Goal: Check status: Check status

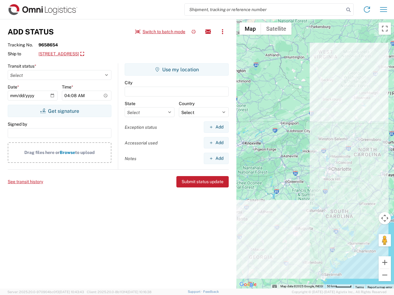
click at [264, 10] on input "search" at bounding box center [264, 10] width 159 height 12
click at [348, 10] on icon at bounding box center [348, 10] width 9 height 9
click at [367, 10] on icon at bounding box center [367, 10] width 10 height 10
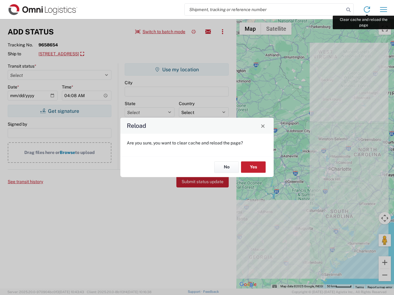
click at [383, 10] on div "Reload Are you sure, you want to clear cache and reload the page? No Yes" at bounding box center [197, 147] width 394 height 295
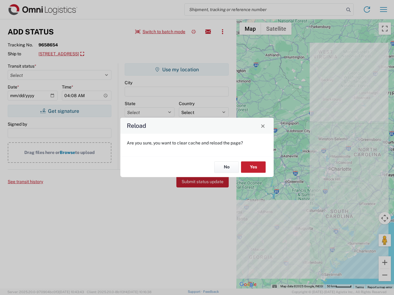
click at [160, 32] on div "Reload Are you sure, you want to clear cache and reload the page? No Yes" at bounding box center [197, 147] width 394 height 295
click at [194, 32] on div "Reload Are you sure, you want to clear cache and reload the page? No Yes" at bounding box center [197, 147] width 394 height 295
click at [208, 32] on div "Reload Are you sure, you want to clear cache and reload the page? No Yes" at bounding box center [197, 147] width 394 height 295
click at [222, 32] on div "Reload Are you sure, you want to clear cache and reload the page? No Yes" at bounding box center [197, 147] width 394 height 295
click at [84, 54] on div "Reload Are you sure, you want to clear cache and reload the page? No Yes" at bounding box center [197, 147] width 394 height 295
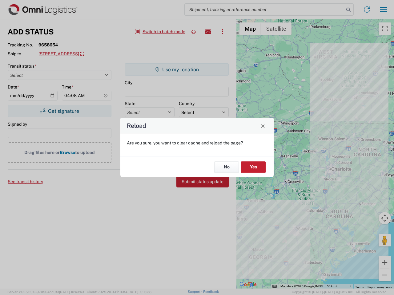
click at [59, 111] on div "Reload Are you sure, you want to clear cache and reload the page? No Yes" at bounding box center [197, 147] width 394 height 295
